Goal: Task Accomplishment & Management: Manage account settings

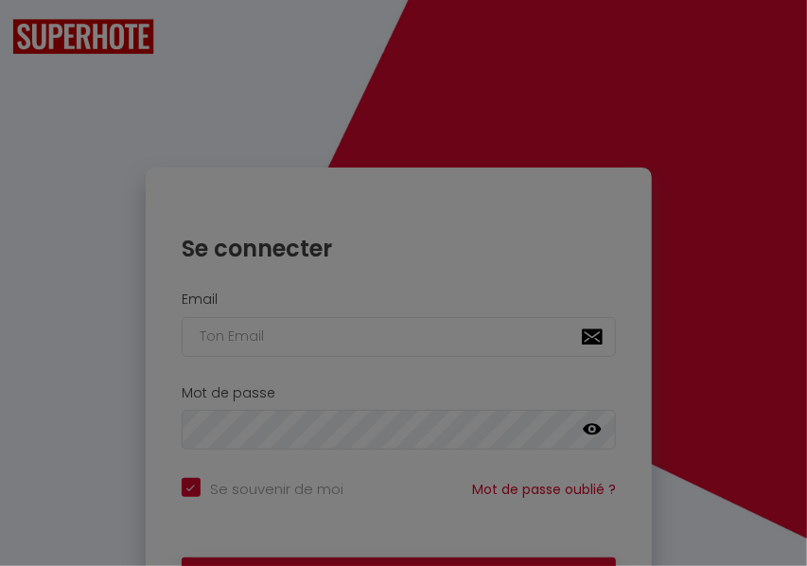
checkbox input "true"
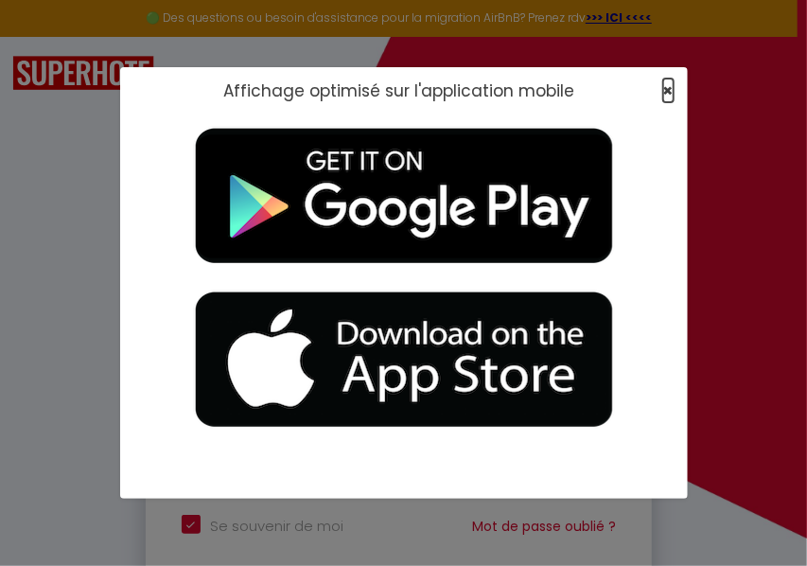
click at [664, 91] on span "×" at bounding box center [668, 91] width 10 height 24
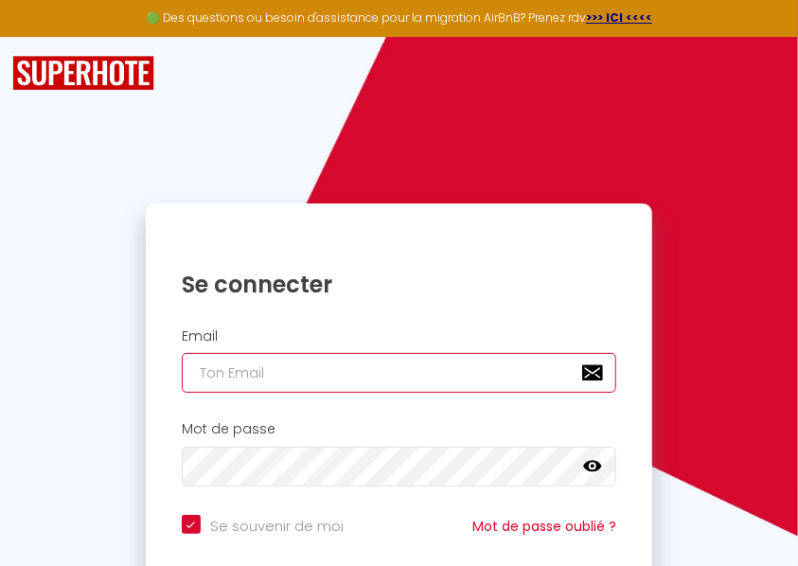
paste input "[EMAIL_ADDRESS][DOMAIN_NAME]"
type input "[EMAIL_ADDRESS][DOMAIN_NAME]"
checkbox input "true"
type input "[EMAIL_ADDRESS][DOMAIN_NAME]"
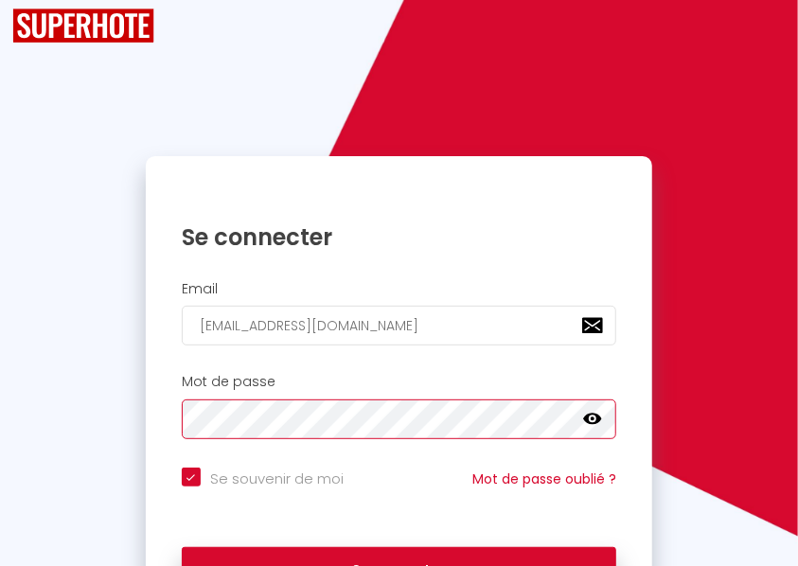
scroll to position [126, 0]
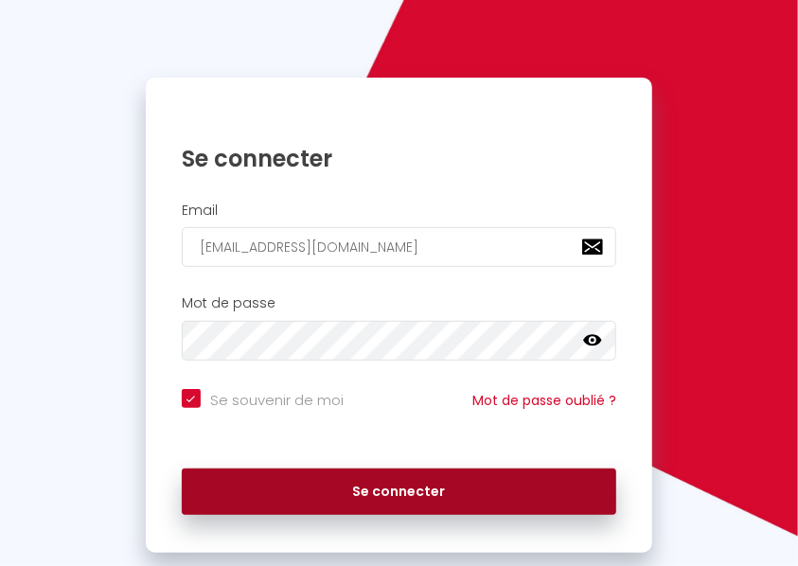
click at [376, 493] on button "Se connecter" at bounding box center [399, 491] width 434 height 47
checkbox input "true"
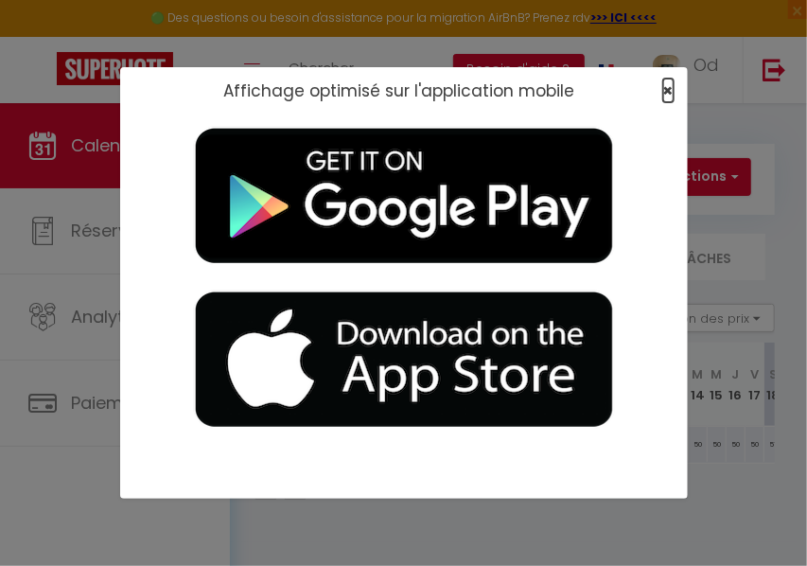
click at [670, 93] on span "×" at bounding box center [668, 91] width 10 height 24
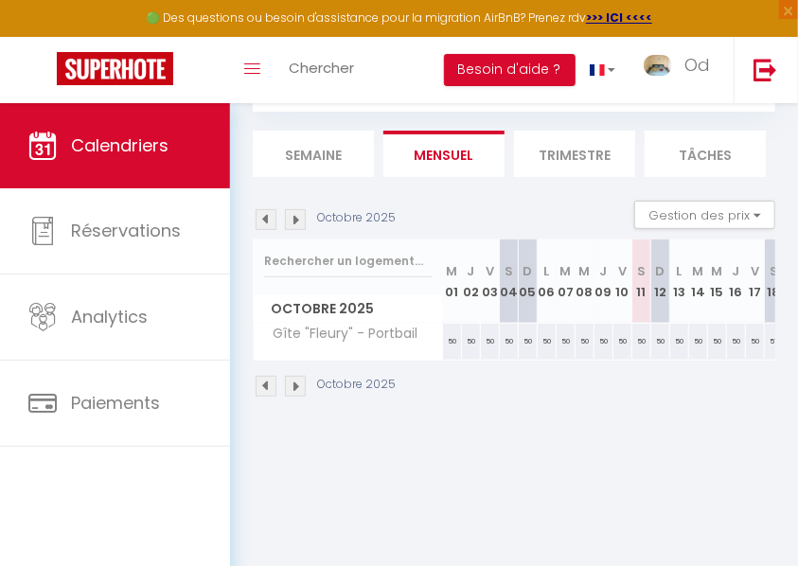
click at [293, 382] on img at bounding box center [295, 386] width 21 height 21
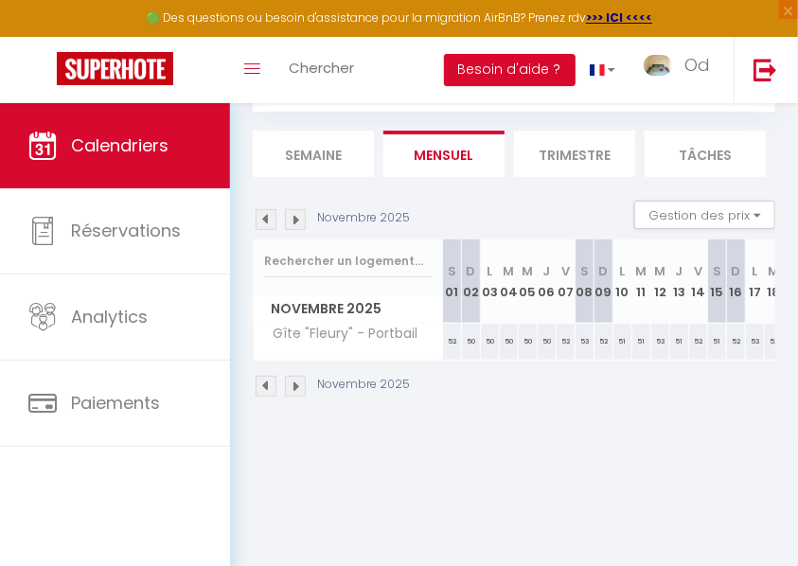
click at [295, 382] on img at bounding box center [295, 386] width 21 height 21
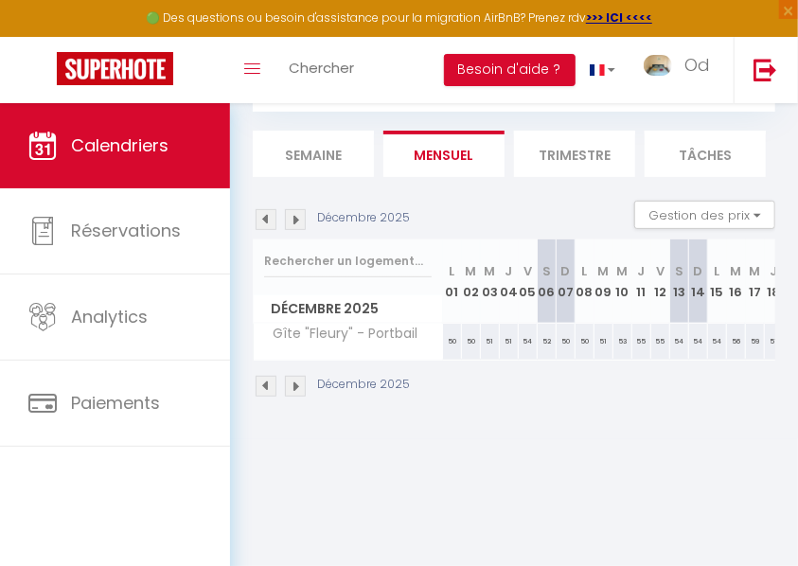
click at [296, 381] on img at bounding box center [295, 386] width 21 height 21
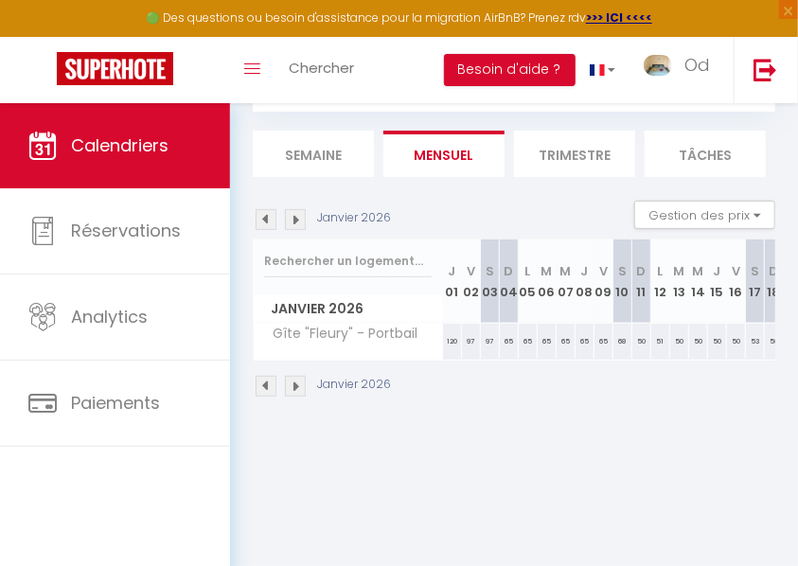
click at [299, 382] on img at bounding box center [295, 386] width 21 height 21
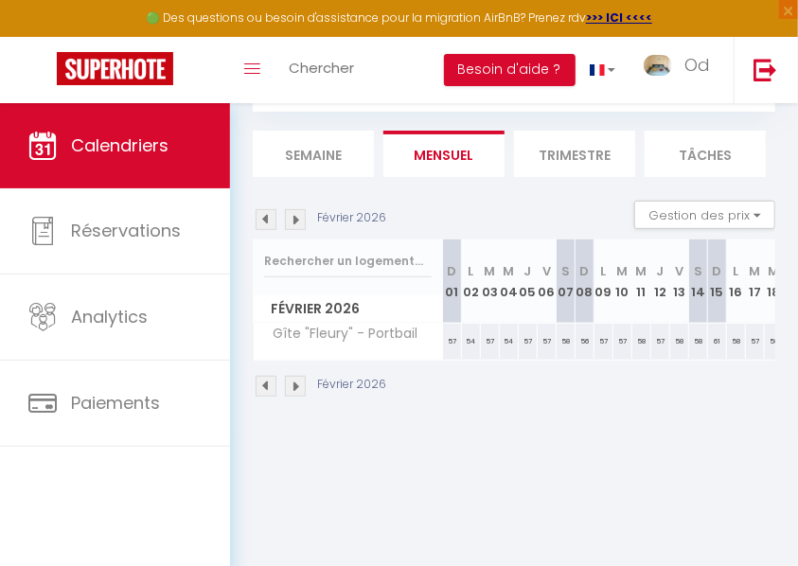
click at [292, 388] on img at bounding box center [295, 386] width 21 height 21
click at [298, 386] on img at bounding box center [295, 386] width 21 height 21
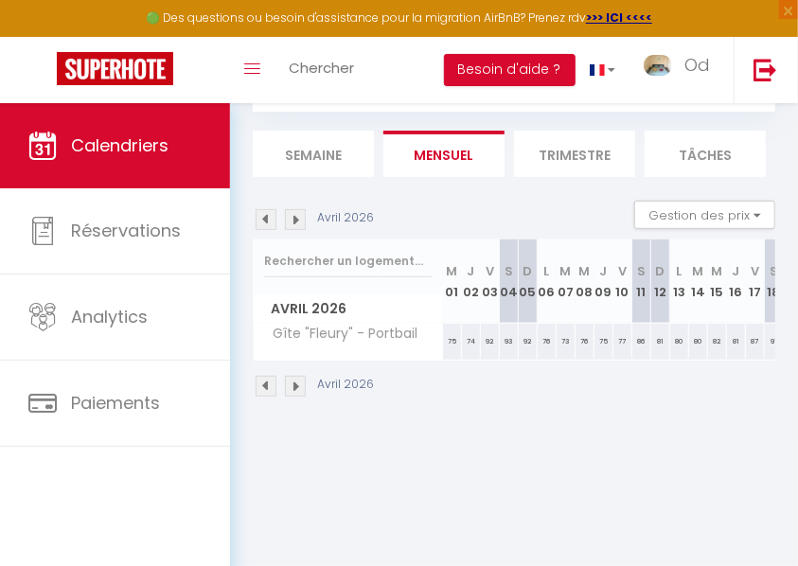
click at [293, 382] on img at bounding box center [295, 386] width 21 height 21
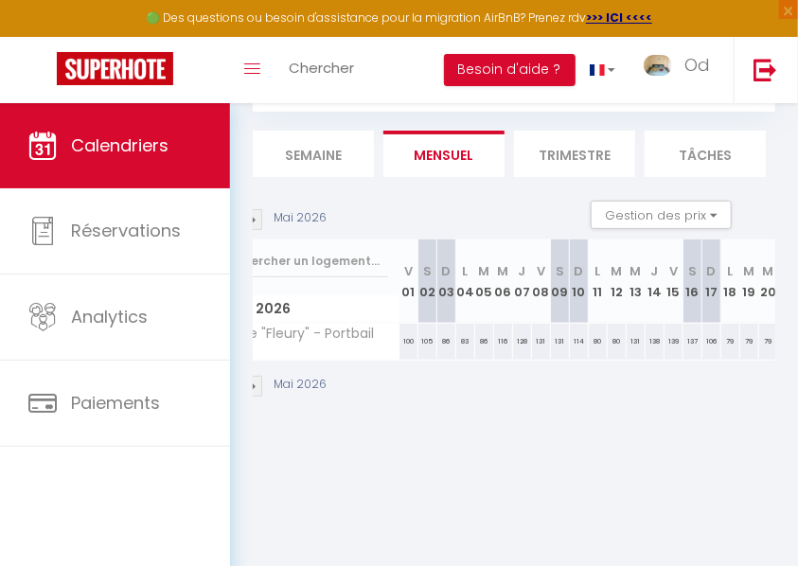
scroll to position [0, 42]
click at [256, 378] on img at bounding box center [253, 386] width 21 height 21
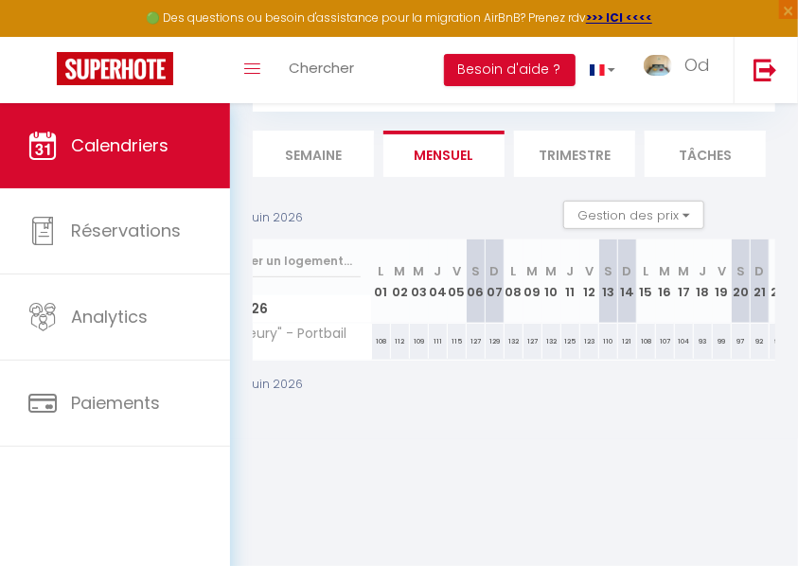
scroll to position [0, 69]
drag, startPoint x: 323, startPoint y: 423, endPoint x: 293, endPoint y: 422, distance: 29.3
click at [266, 405] on div "CALENDRIERS Filtrer par hébergement Tous Gîte "[PERSON_NAME]" - Portbail Efface…" at bounding box center [514, 219] width 568 height 439
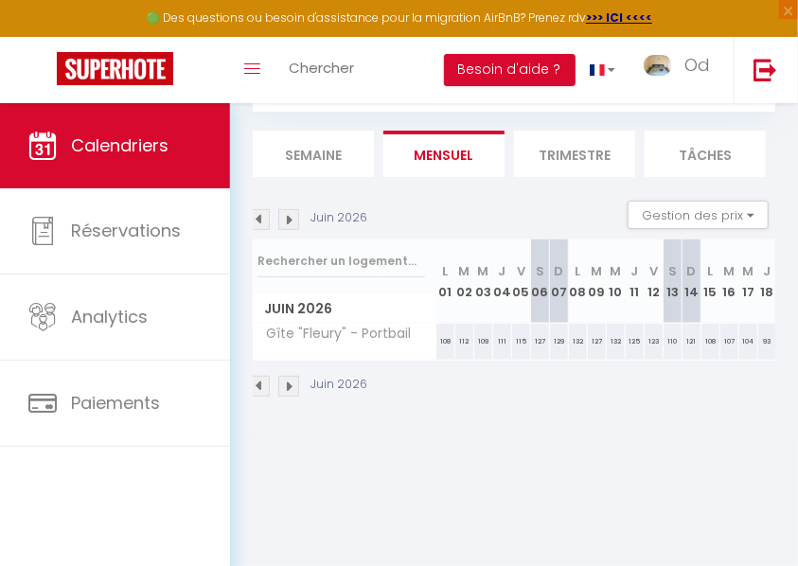
scroll to position [0, 0]
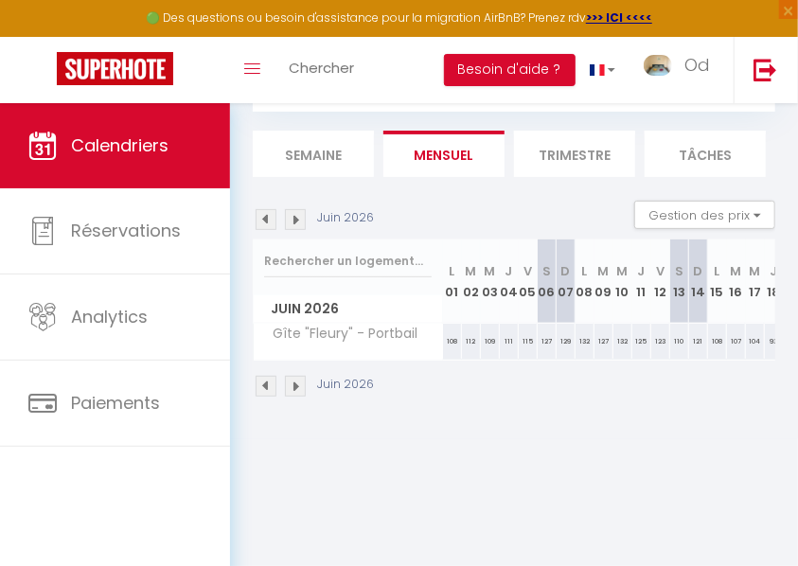
click at [296, 388] on img at bounding box center [295, 386] width 21 height 21
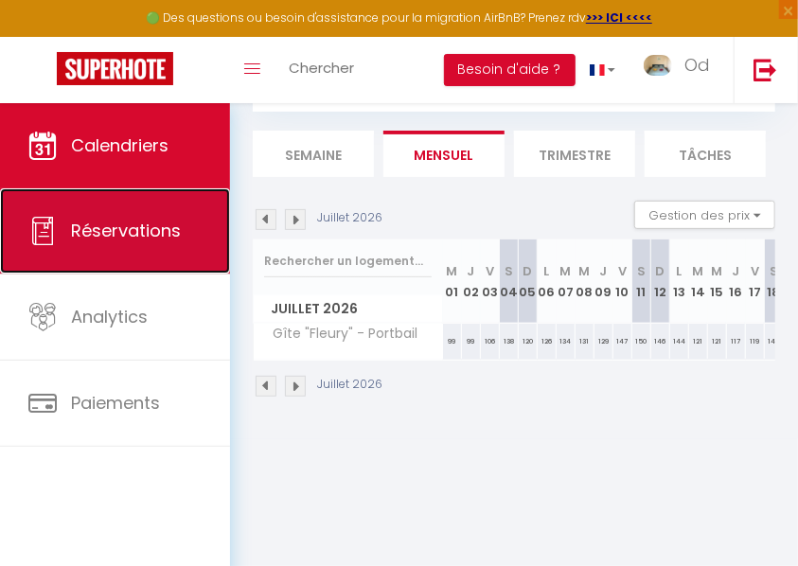
click at [97, 240] on span "Réservations" at bounding box center [126, 231] width 110 height 24
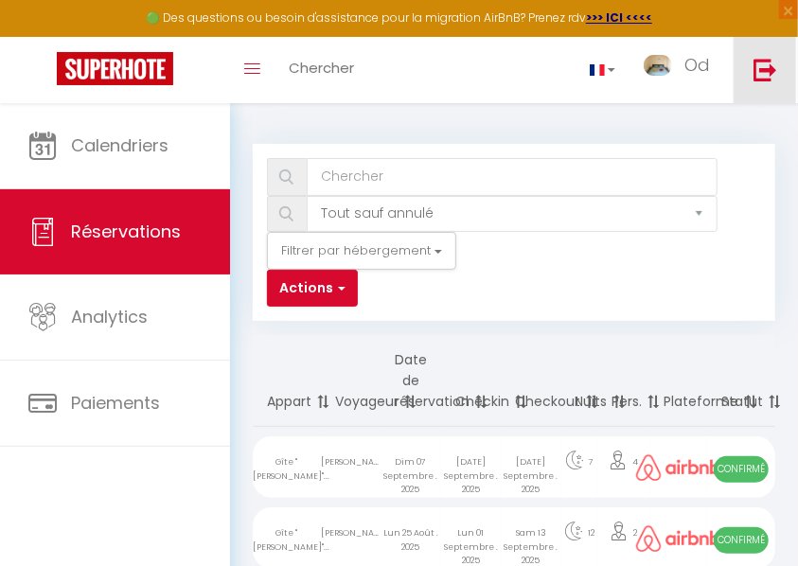
click at [769, 71] on img at bounding box center [765, 70] width 24 height 24
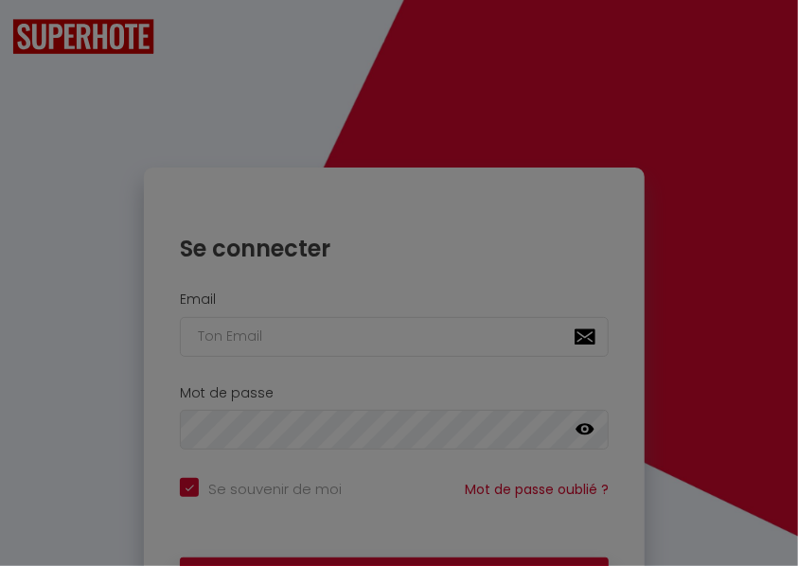
checkbox input "true"
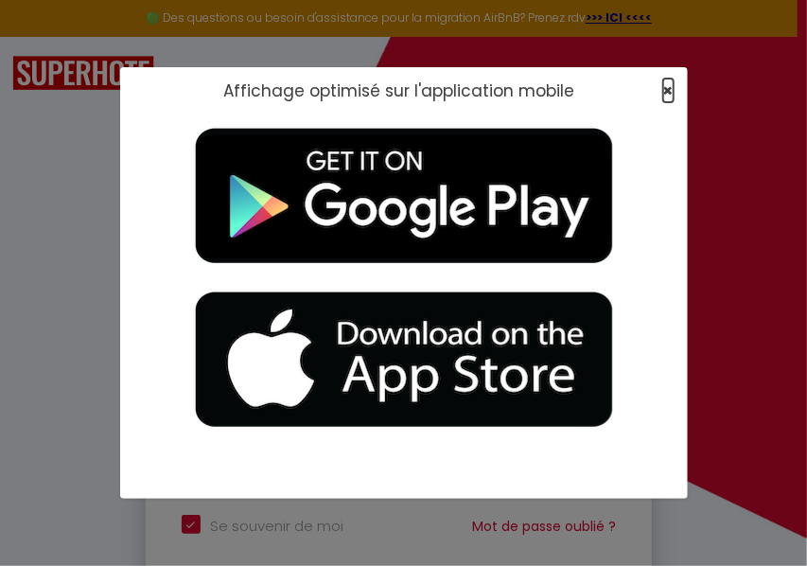
click at [670, 85] on span "×" at bounding box center [668, 91] width 10 height 24
